Goal: Navigation & Orientation: Find specific page/section

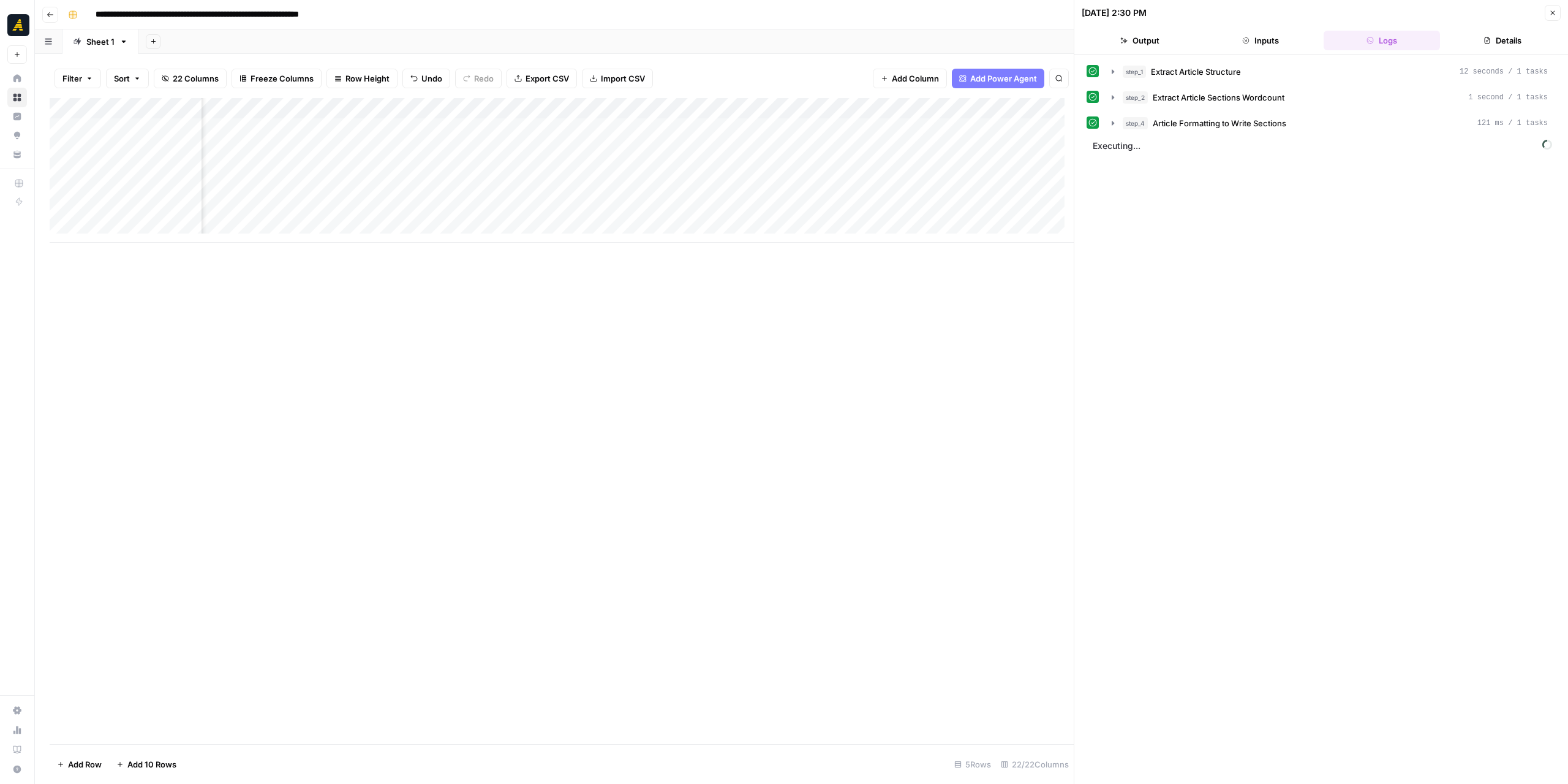
scroll to position [0, 1558]
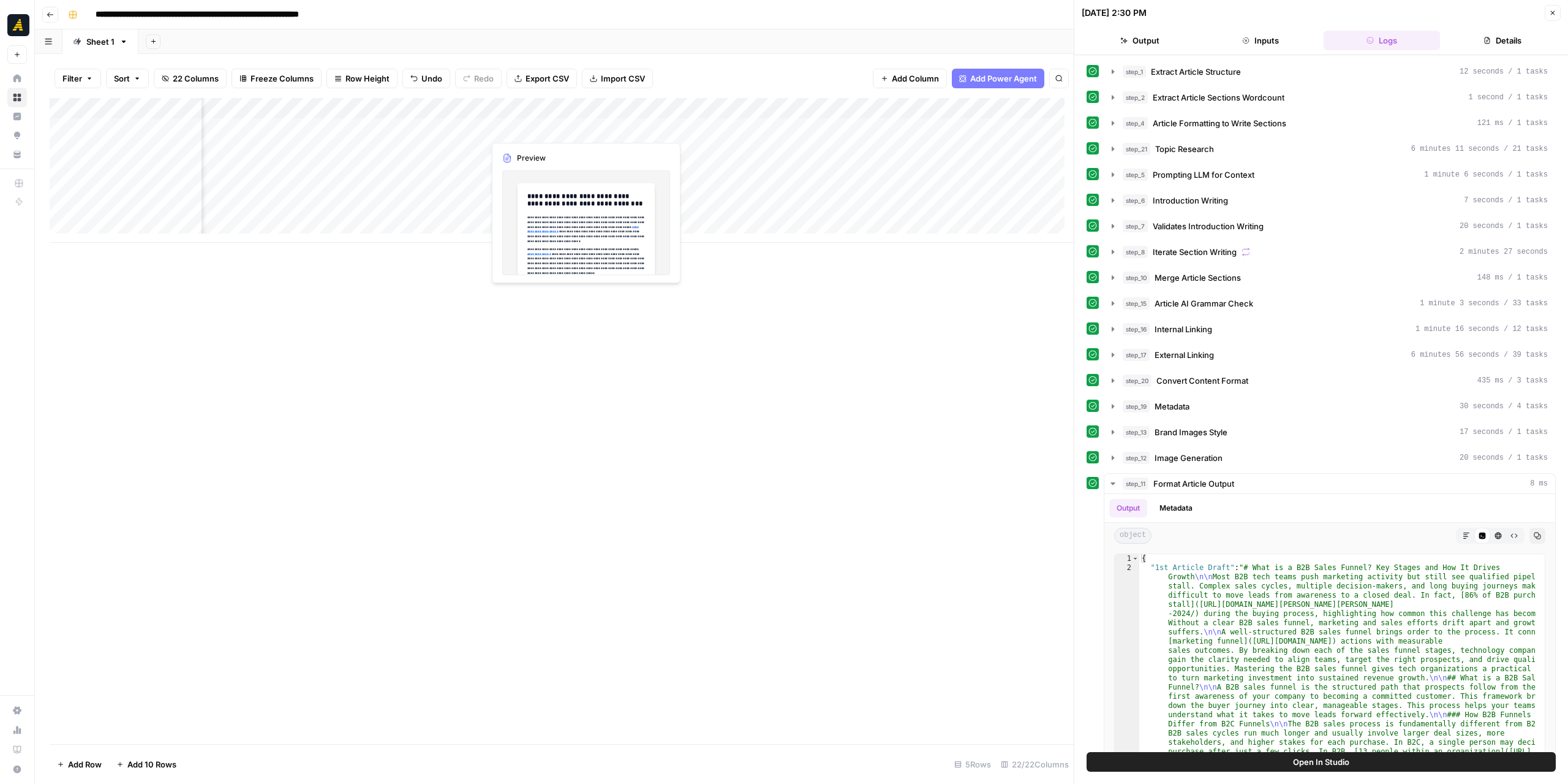
click at [538, 127] on div "Add Column" at bounding box center [561, 170] width 1024 height 145
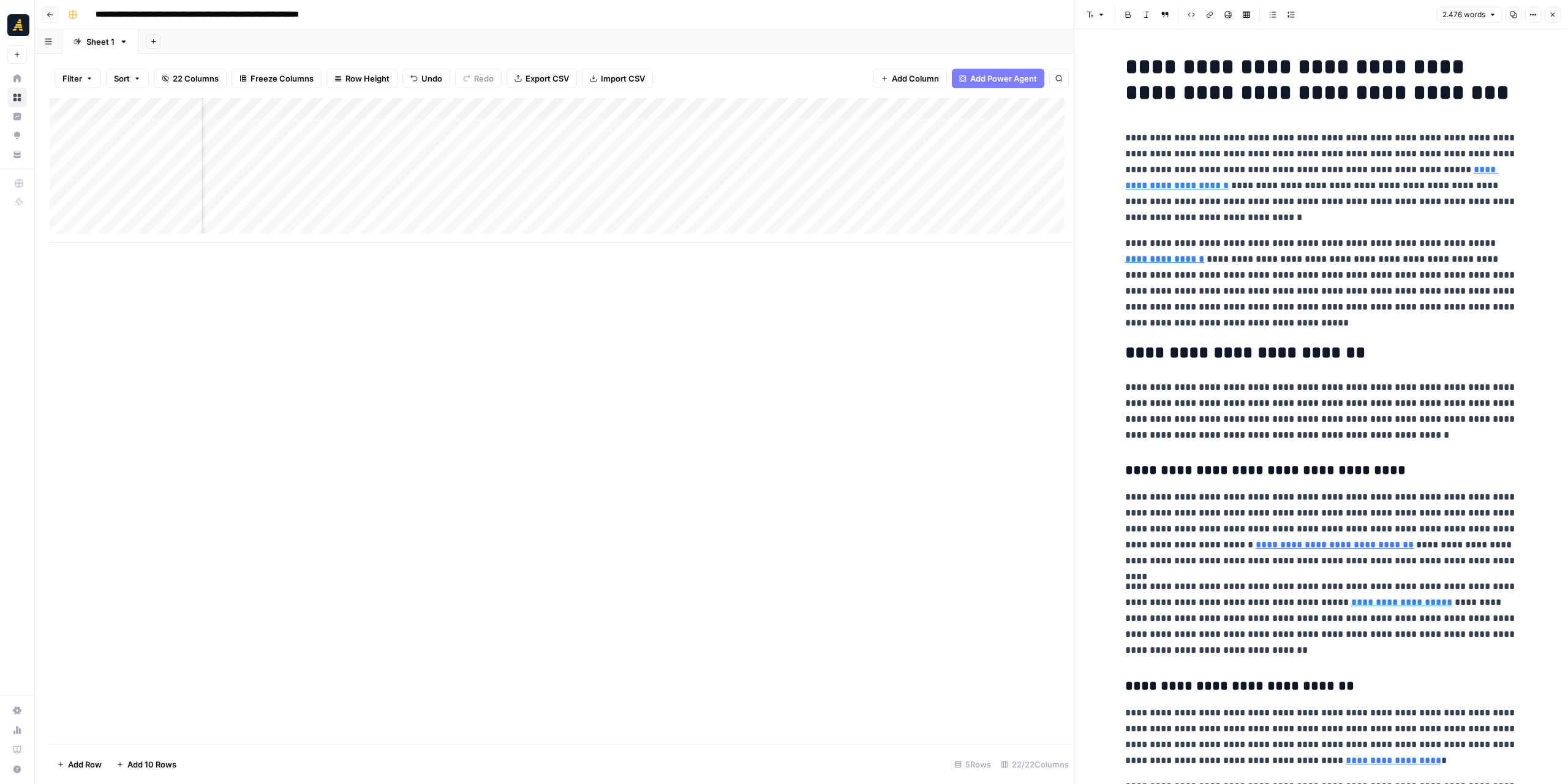
click at [1466, 325] on p "**********" at bounding box center [1320, 283] width 392 height 96
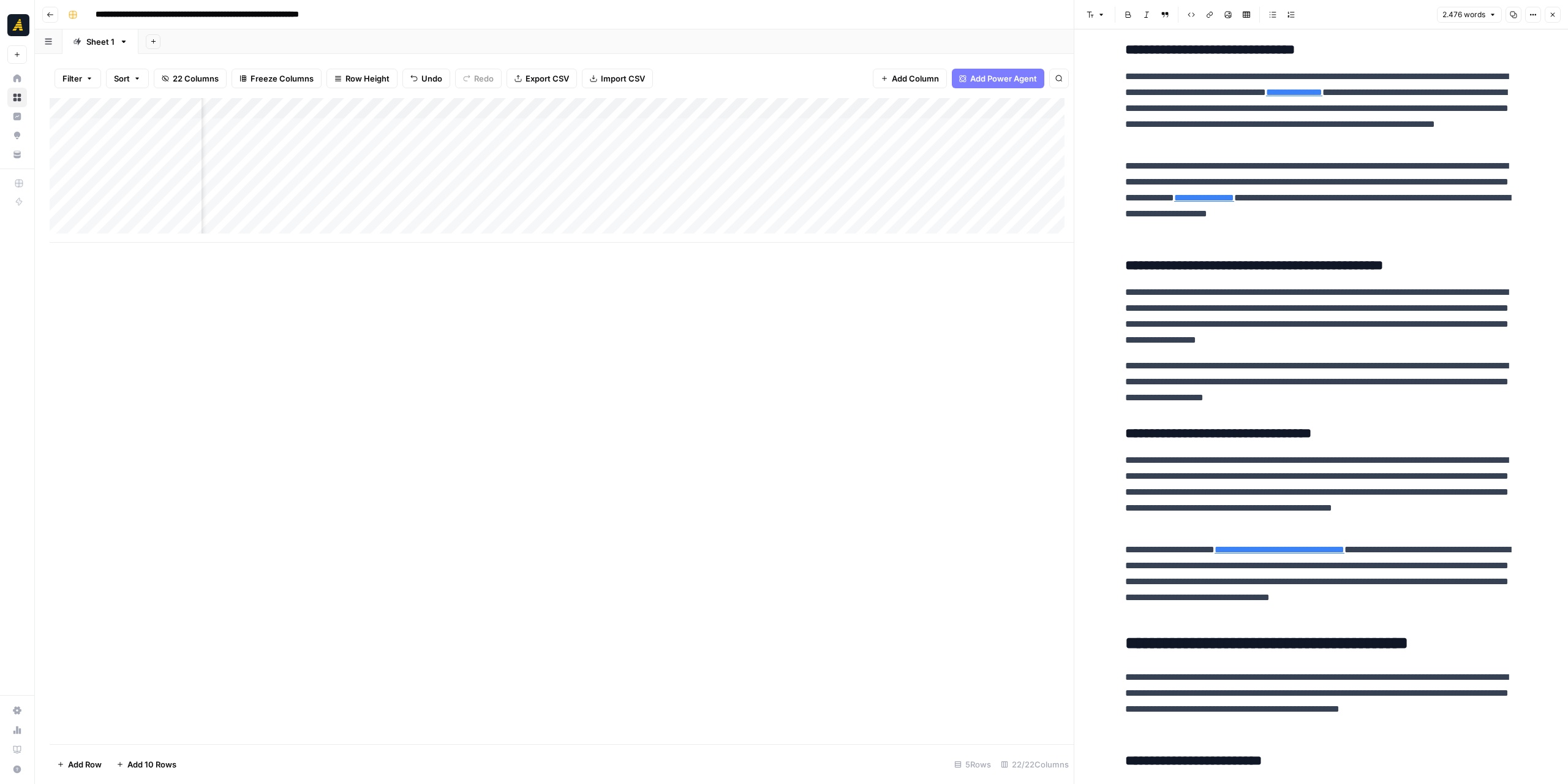
scroll to position [0, 1375]
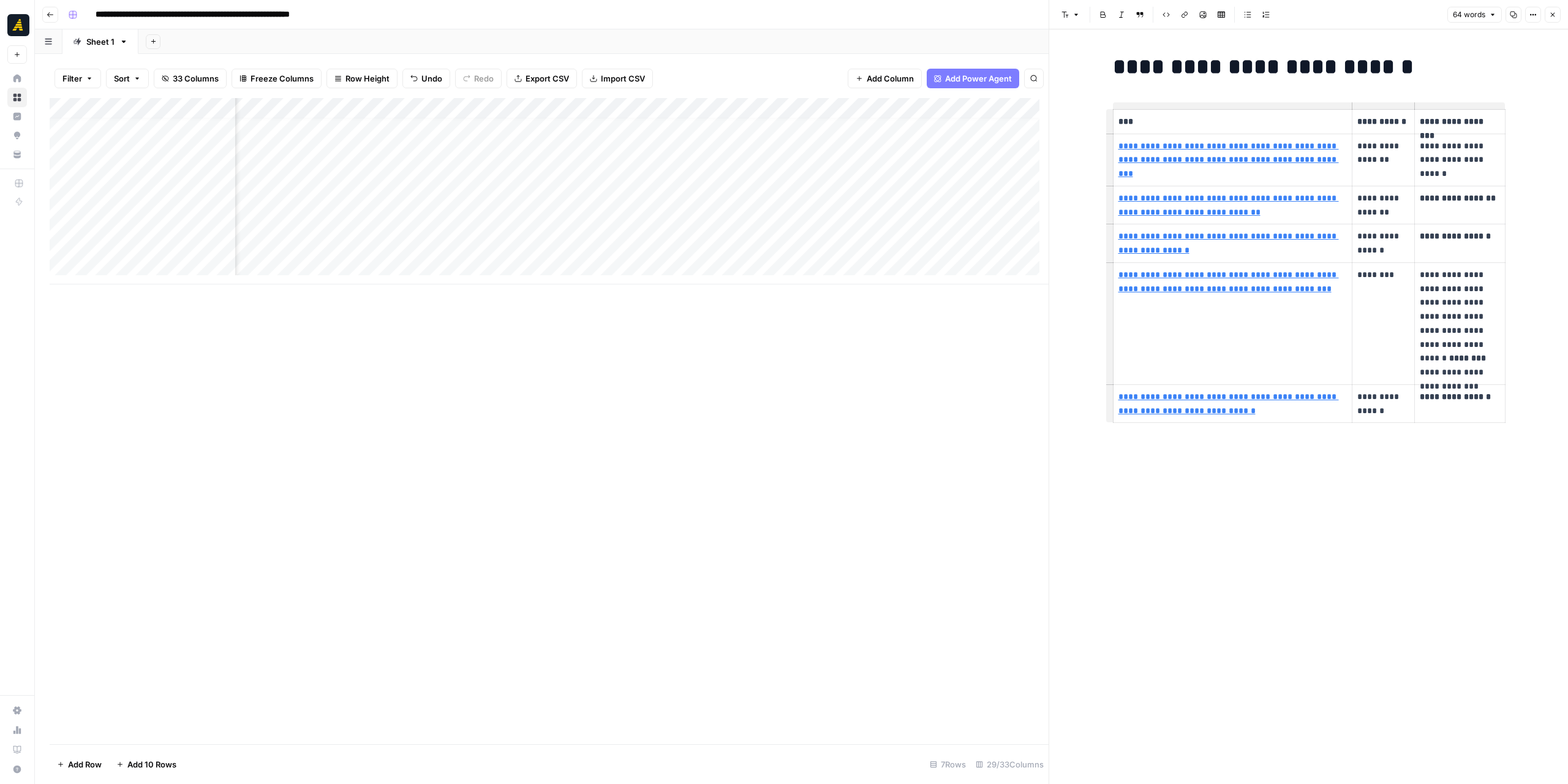
scroll to position [9, 3042]
click at [54, 19] on button "Go back" at bounding box center [50, 14] width 16 height 16
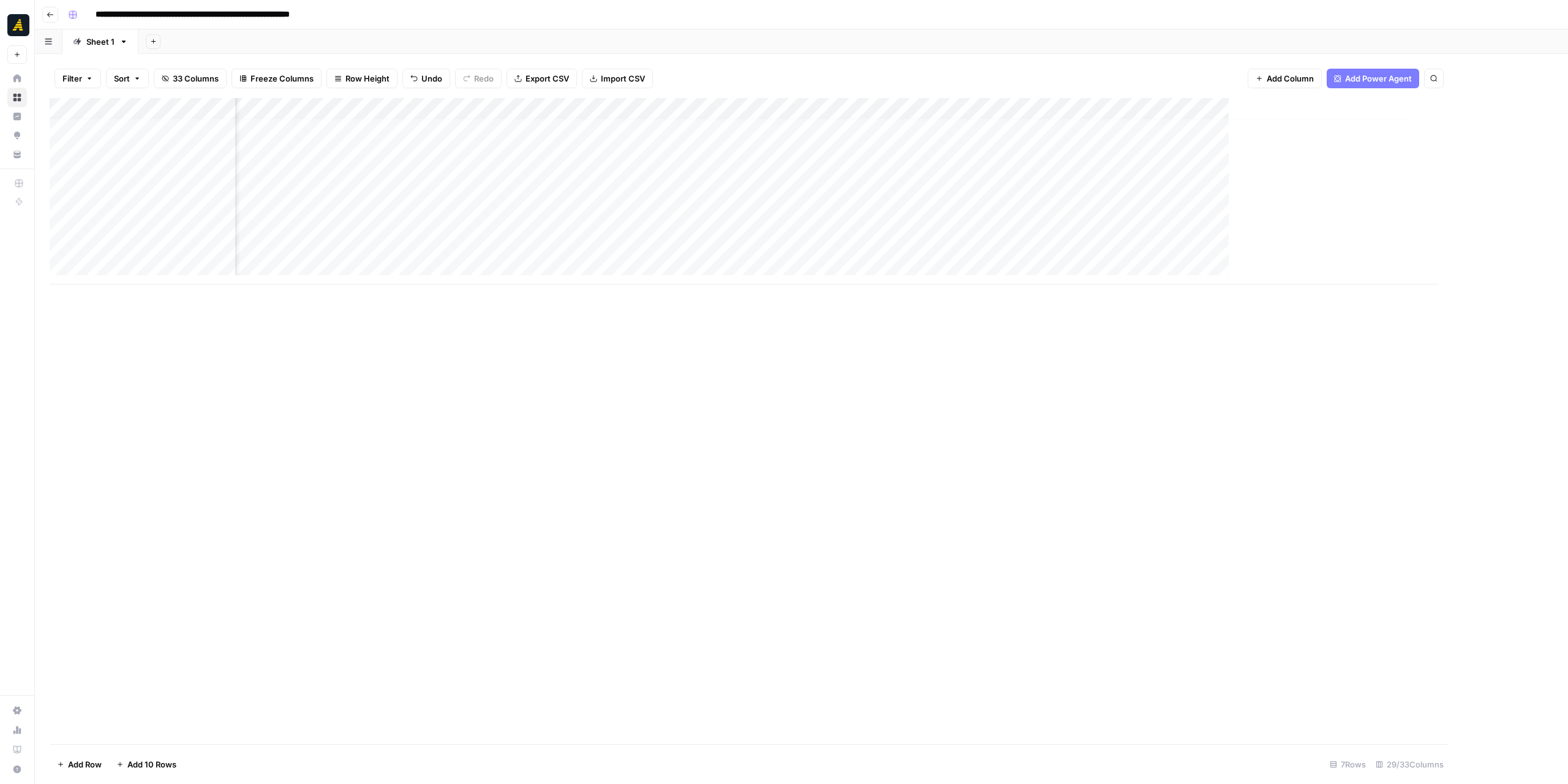
scroll to position [9, 2523]
click at [54, 19] on button "Go back" at bounding box center [50, 14] width 16 height 16
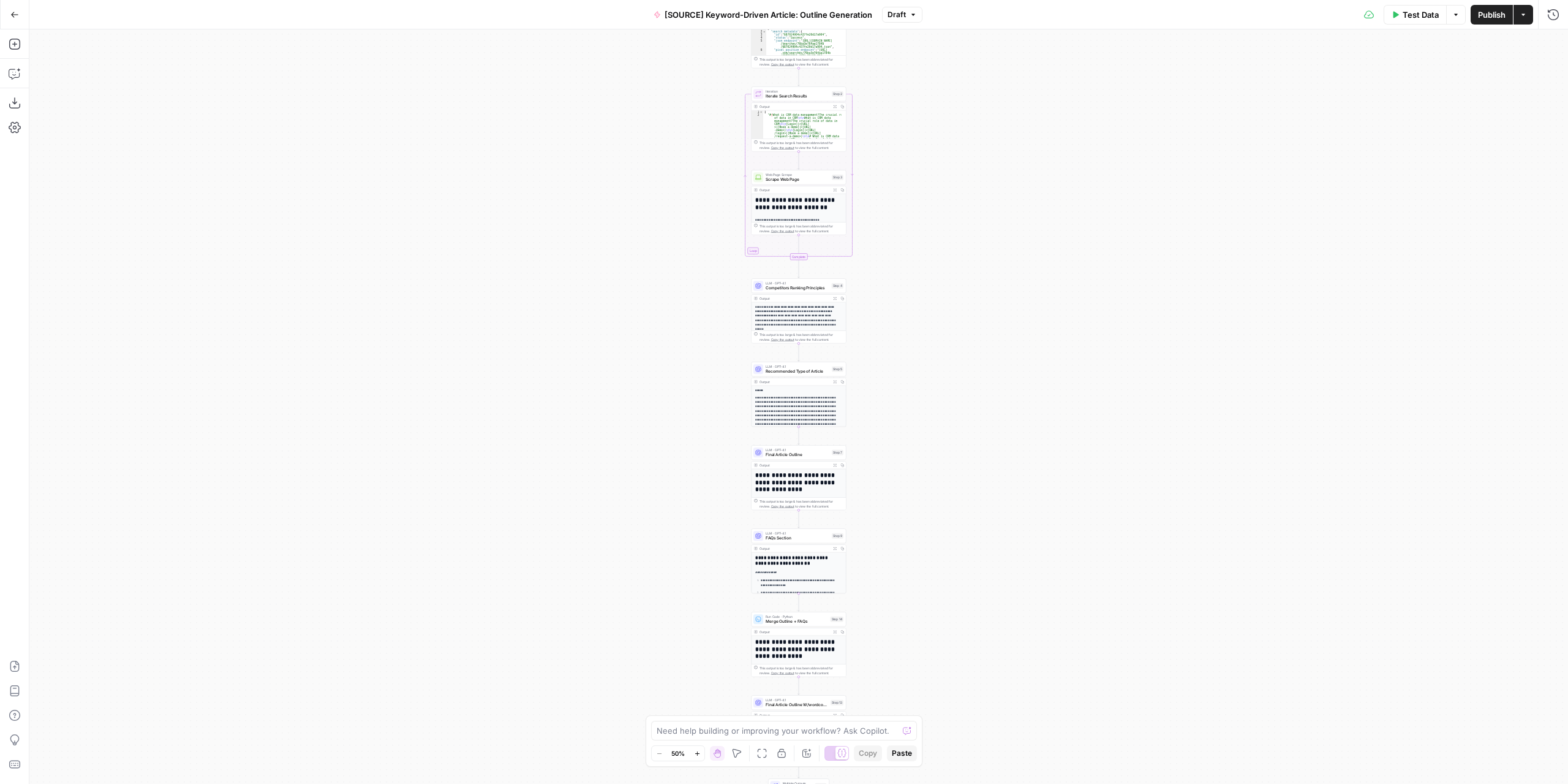
click at [12, 14] on icon "button" at bounding box center [14, 14] width 8 height 8
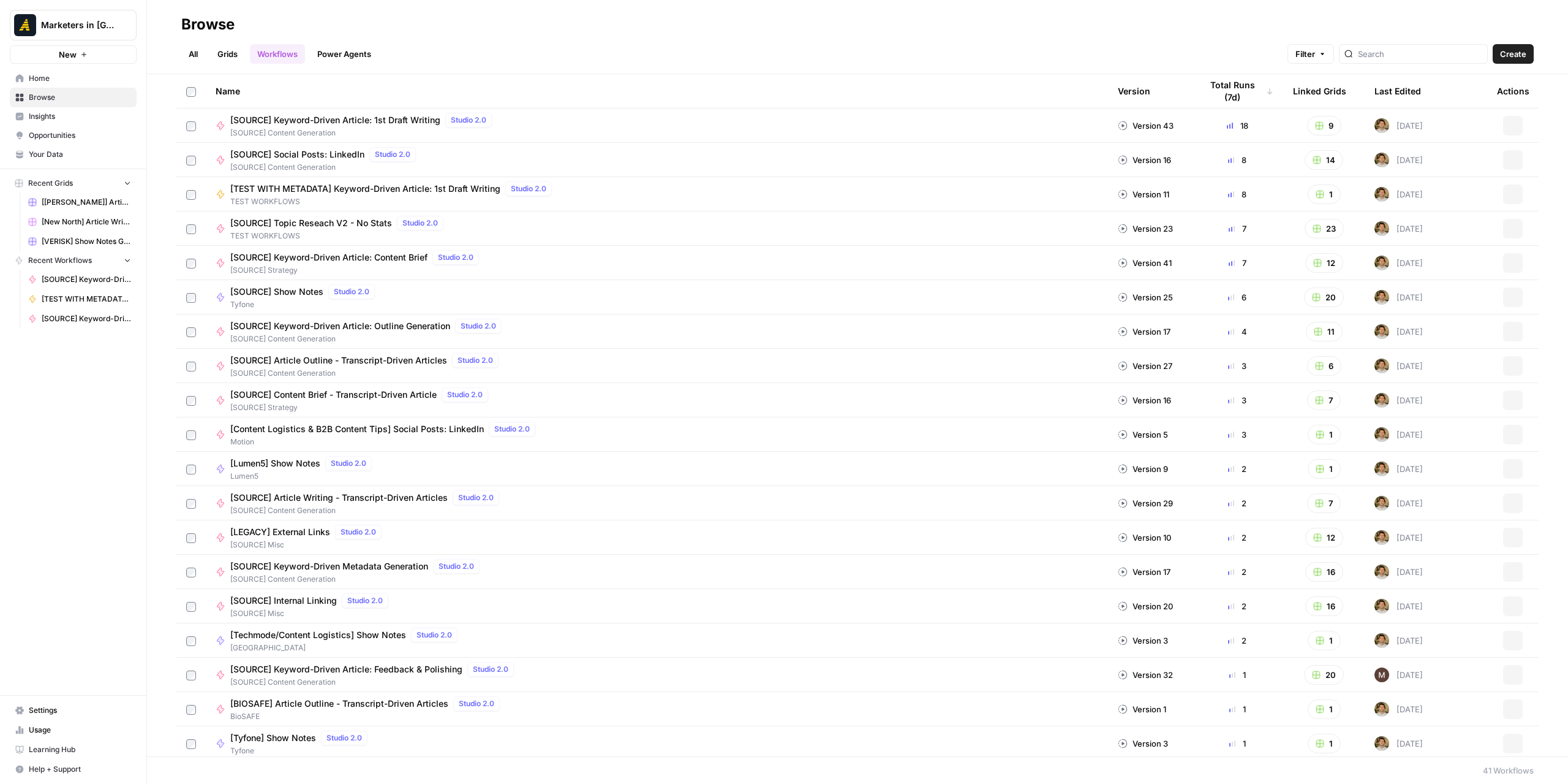
click at [65, 95] on span "Browse" at bounding box center [80, 97] width 102 height 11
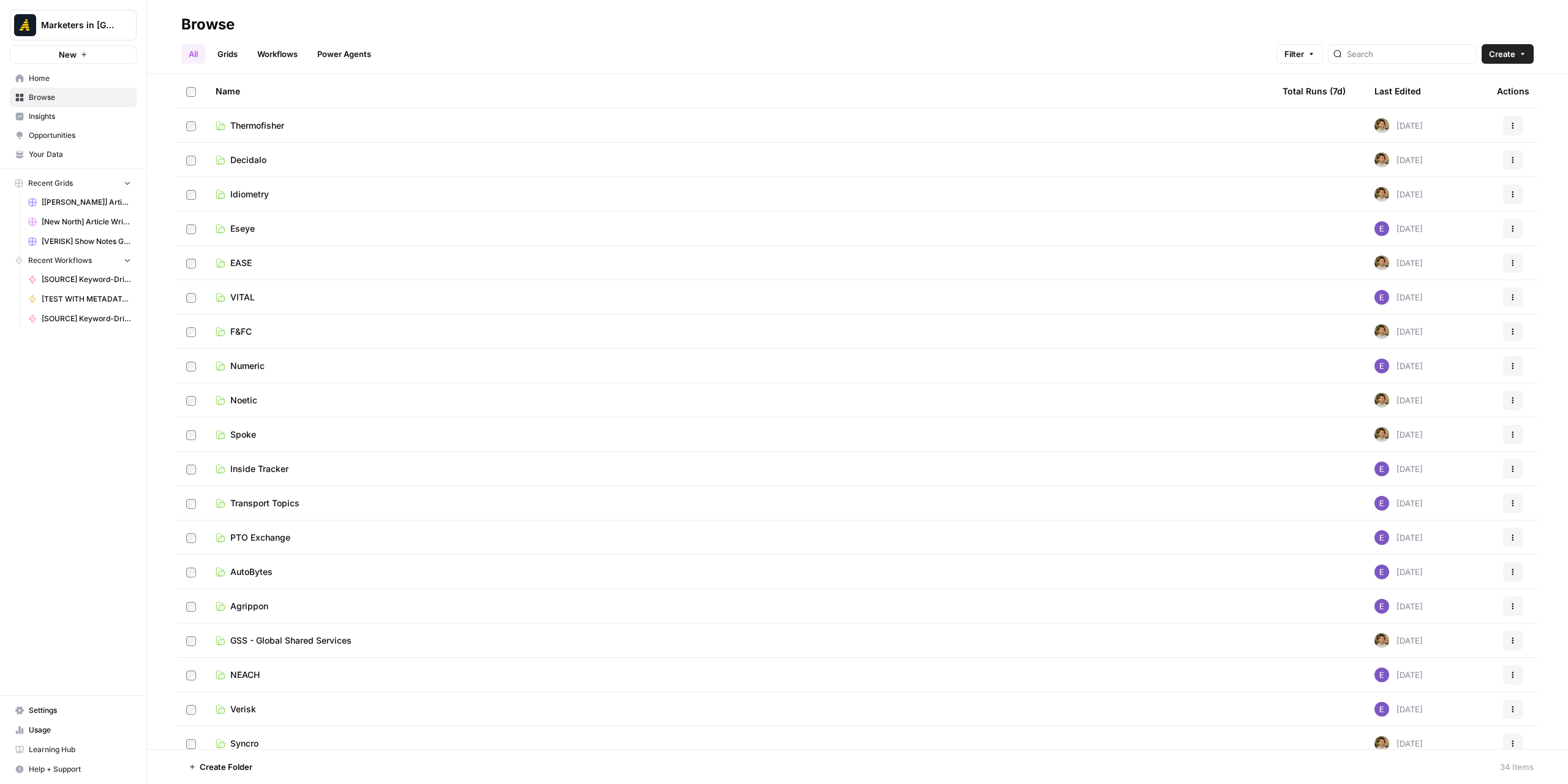
click at [278, 268] on link "EASE" at bounding box center [739, 263] width 1047 height 12
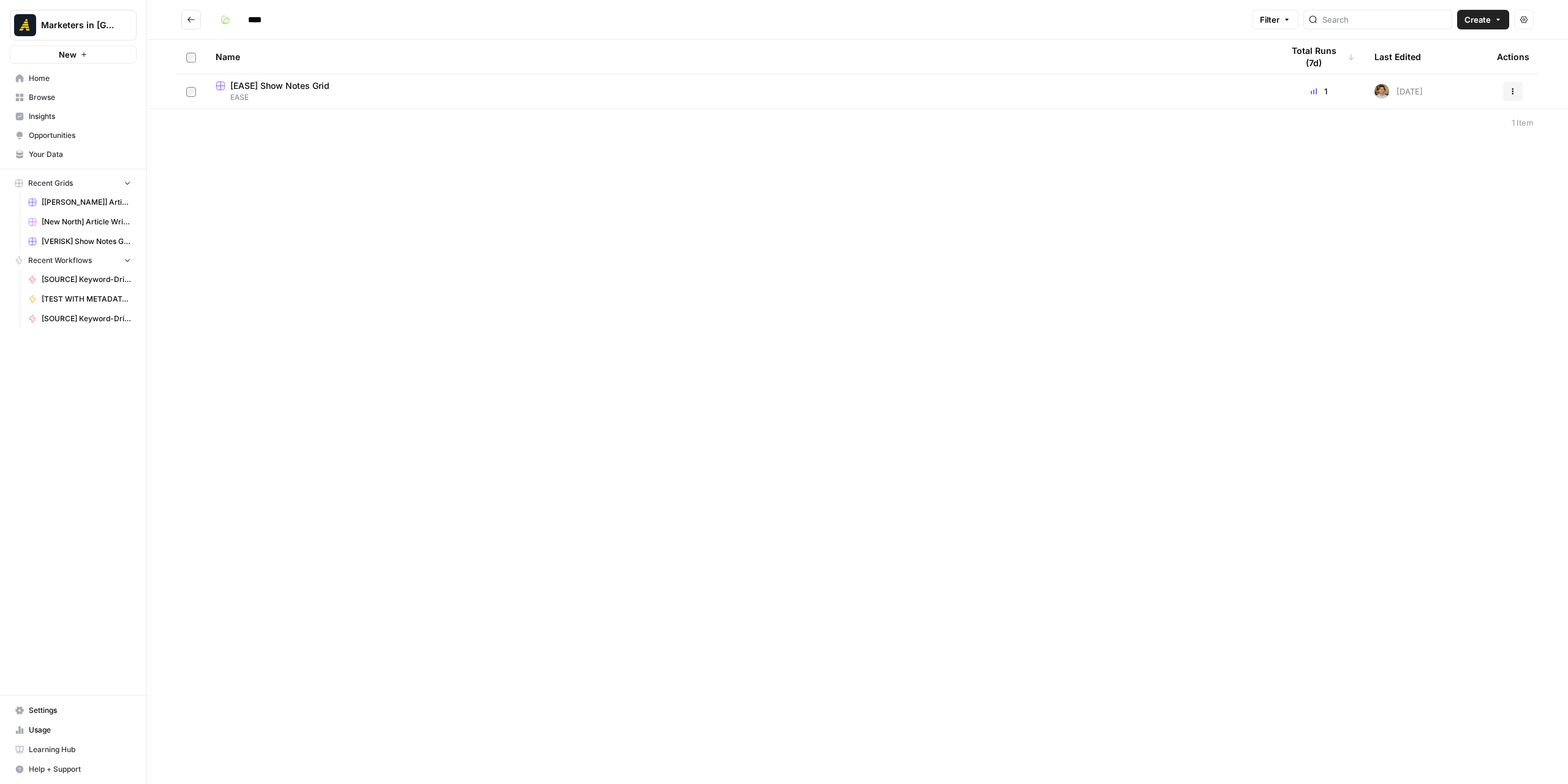
click at [190, 19] on icon "Go back" at bounding box center [190, 19] width 8 height 8
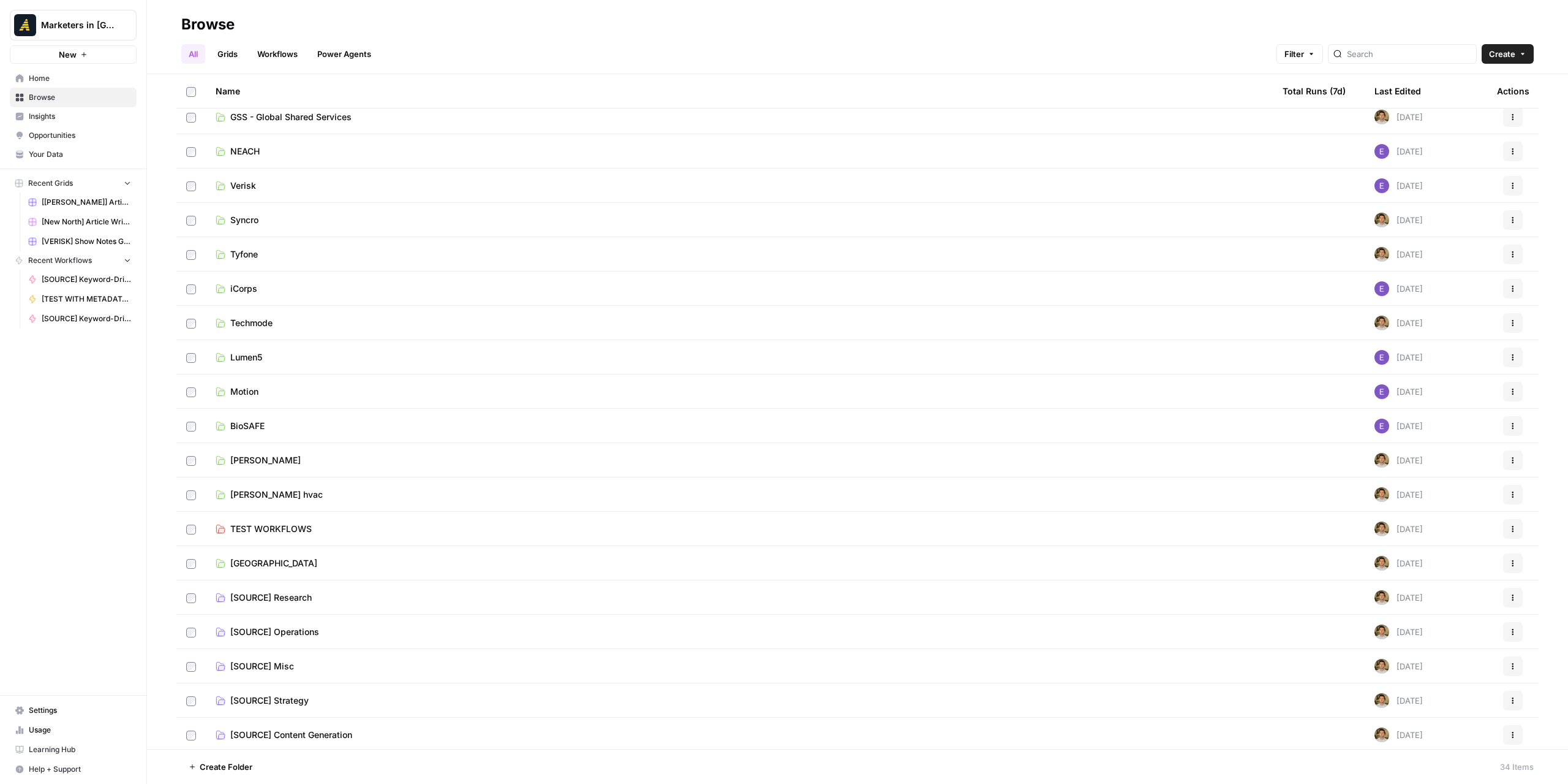
scroll to position [526, 0]
click at [340, 740] on td "[SOURCE] Content Generation" at bounding box center [739, 732] width 1066 height 34
click at [340, 738] on td "[SOURCE] Content Generation" at bounding box center [739, 732] width 1066 height 34
click at [340, 736] on span "[SOURCE] Content Generation" at bounding box center [291, 732] width 122 height 12
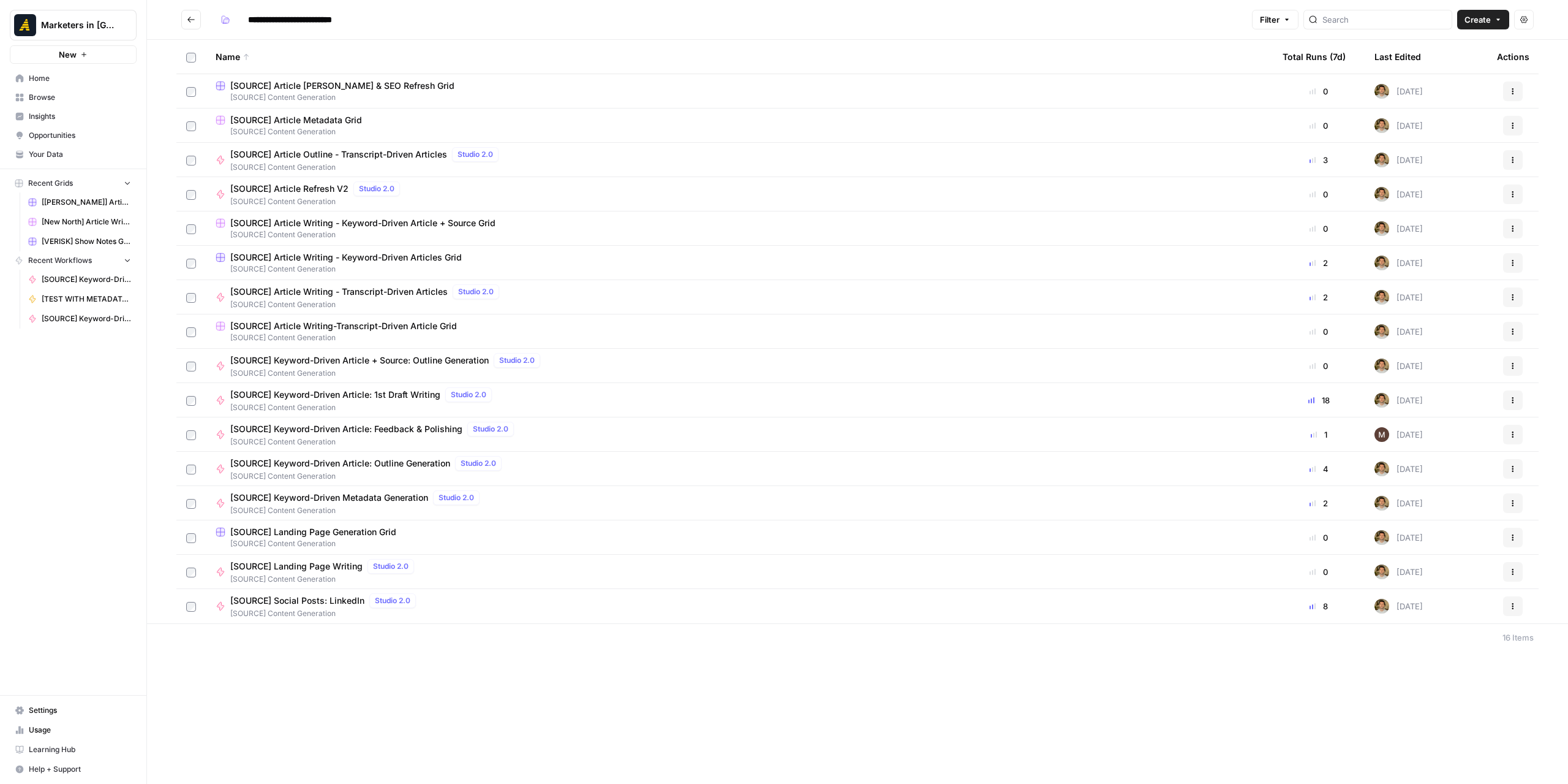
click at [361, 220] on span "[SOURCE] Article Writing - Keyword-Driven Article + Source Grid" at bounding box center [363, 223] width 265 height 12
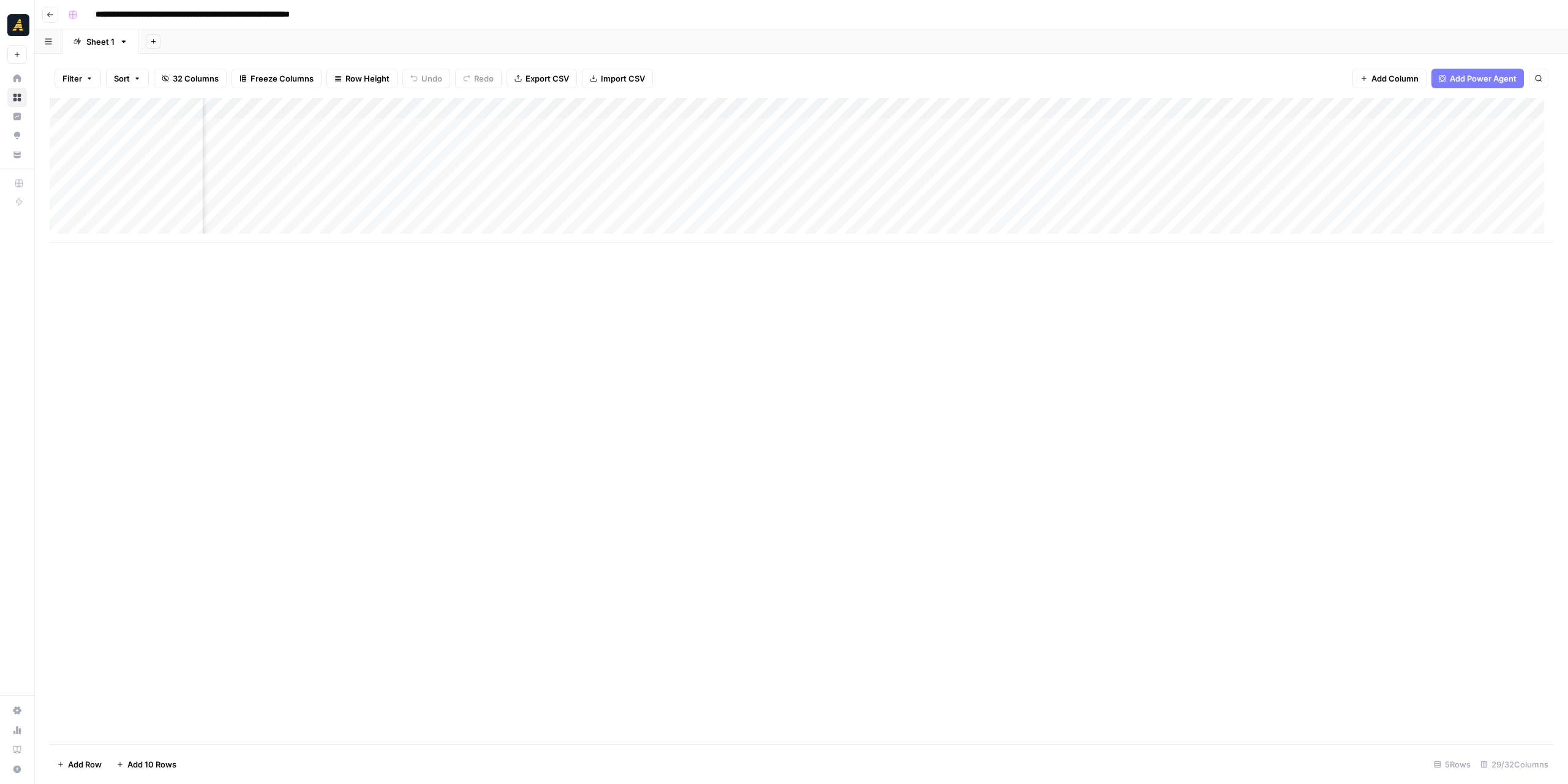
scroll to position [0, 1567]
click at [935, 295] on div "Add Column" at bounding box center [801, 420] width 1503 height 646
